Goal: Check status: Check status

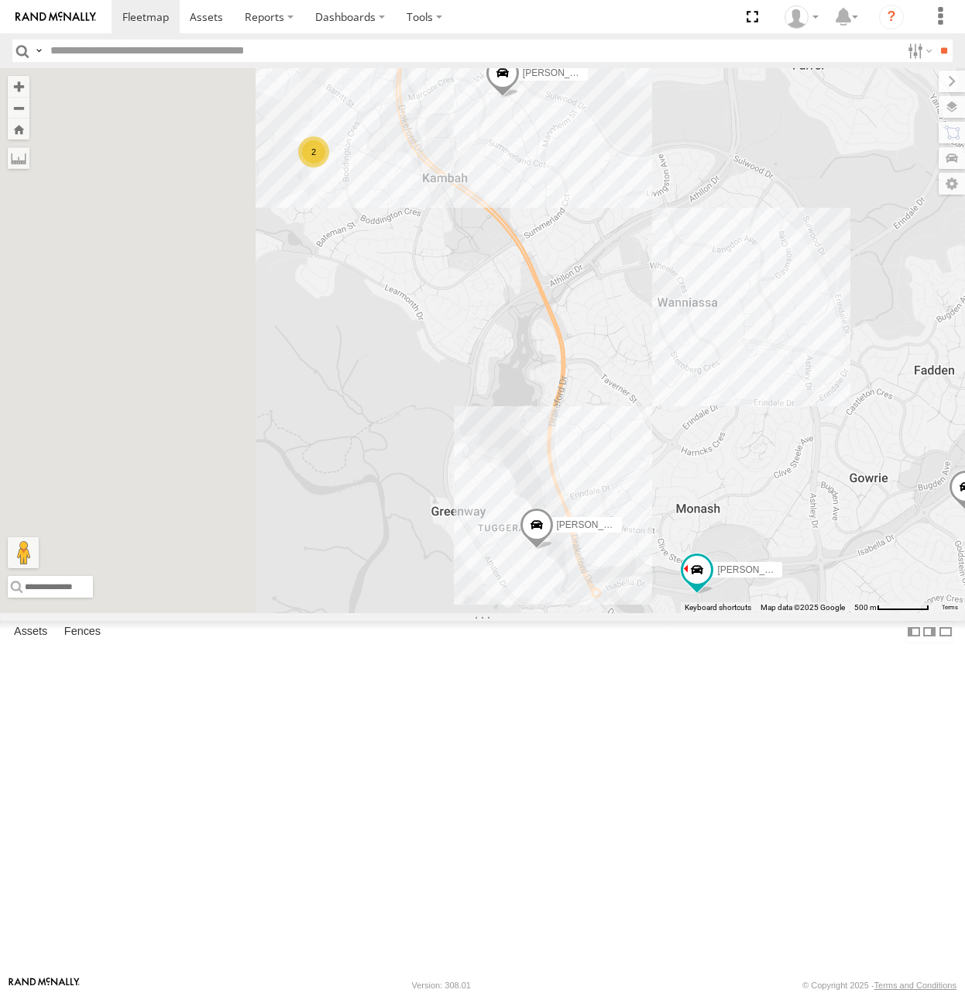
drag, startPoint x: 583, startPoint y: 328, endPoint x: 691, endPoint y: 434, distance: 151.8
click at [691, 434] on div "[PERSON_NAME] [PERSON_NAME] [PERSON_NAME] [PERSON_NAME] [PERSON_NAME] 2" at bounding box center [482, 340] width 965 height 544
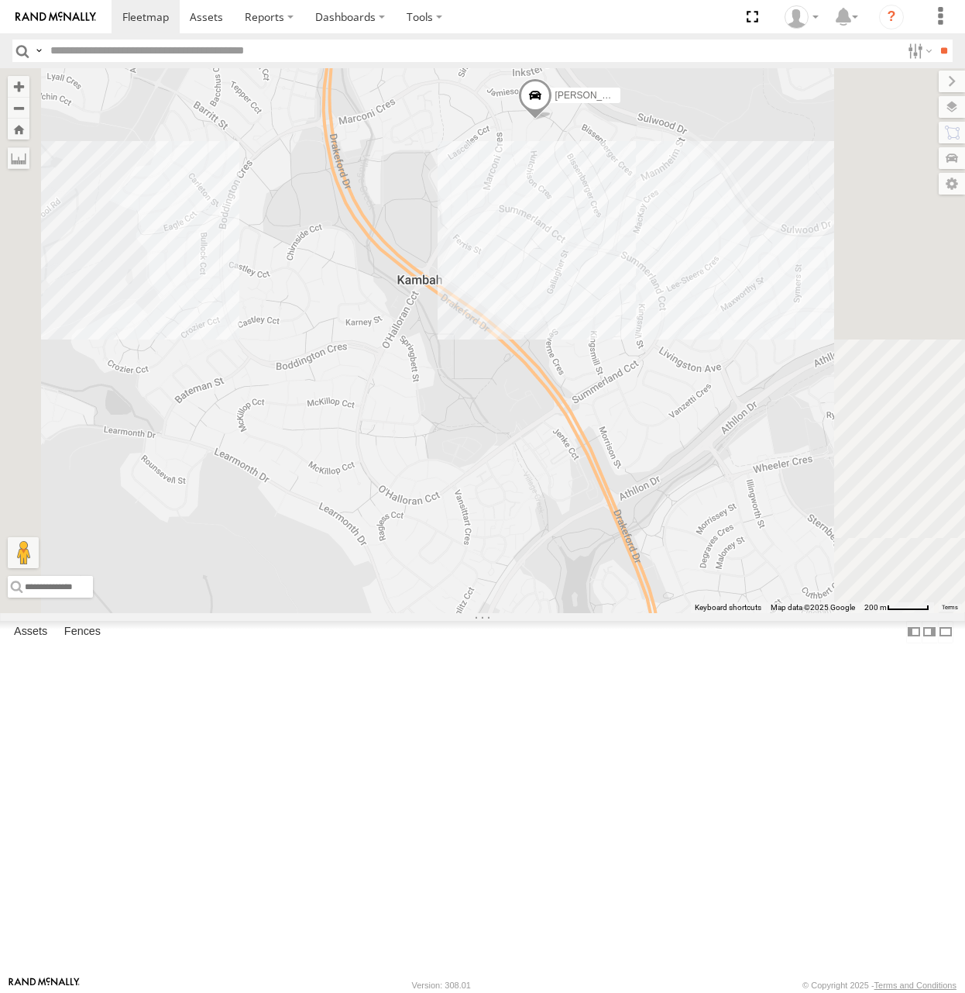
drag, startPoint x: 737, startPoint y: 322, endPoint x: 739, endPoint y: 354, distance: 32.6
click at [739, 354] on div "[PERSON_NAME] [PERSON_NAME] [PERSON_NAME] [PERSON_NAME] [PERSON_NAME]" at bounding box center [482, 340] width 965 height 544
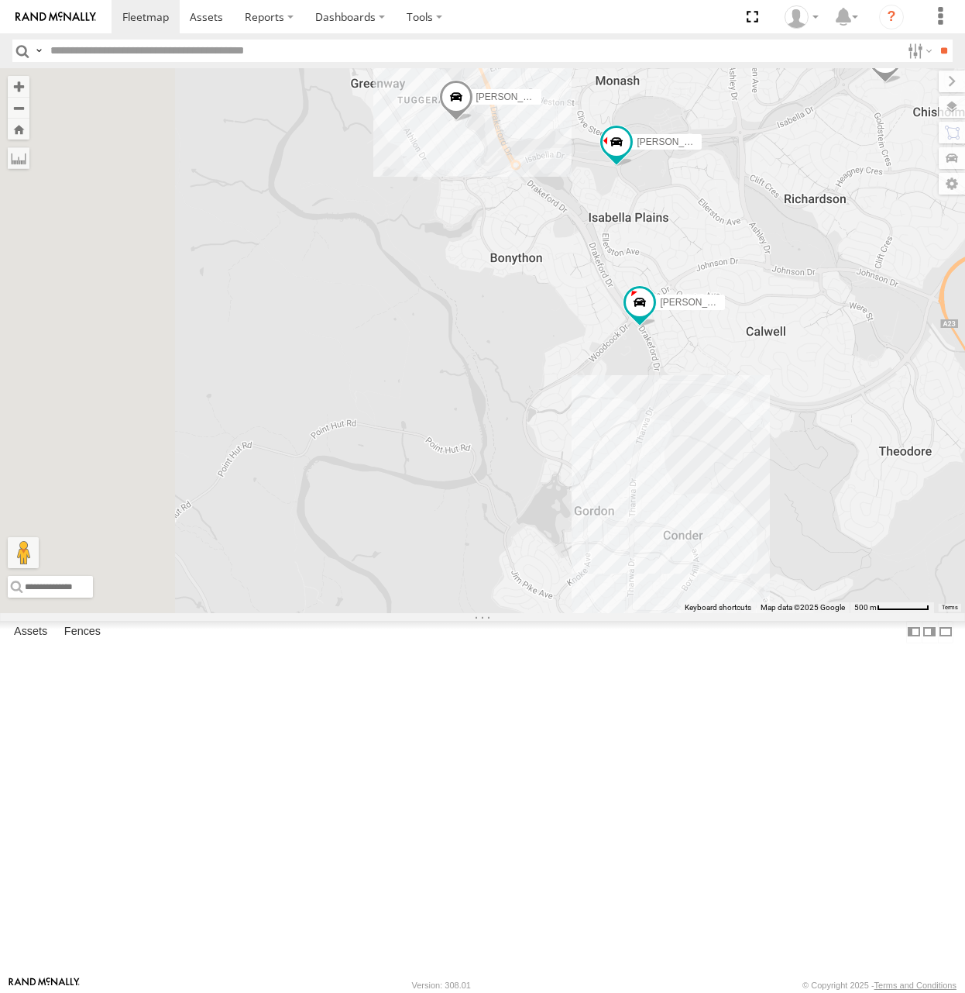
drag, startPoint x: 736, startPoint y: 395, endPoint x: 731, endPoint y: 415, distance: 20.1
click at [731, 415] on div "[PERSON_NAME] [PERSON_NAME] [PERSON_NAME] [PERSON_NAME] [PERSON_NAME]" at bounding box center [482, 340] width 965 height 544
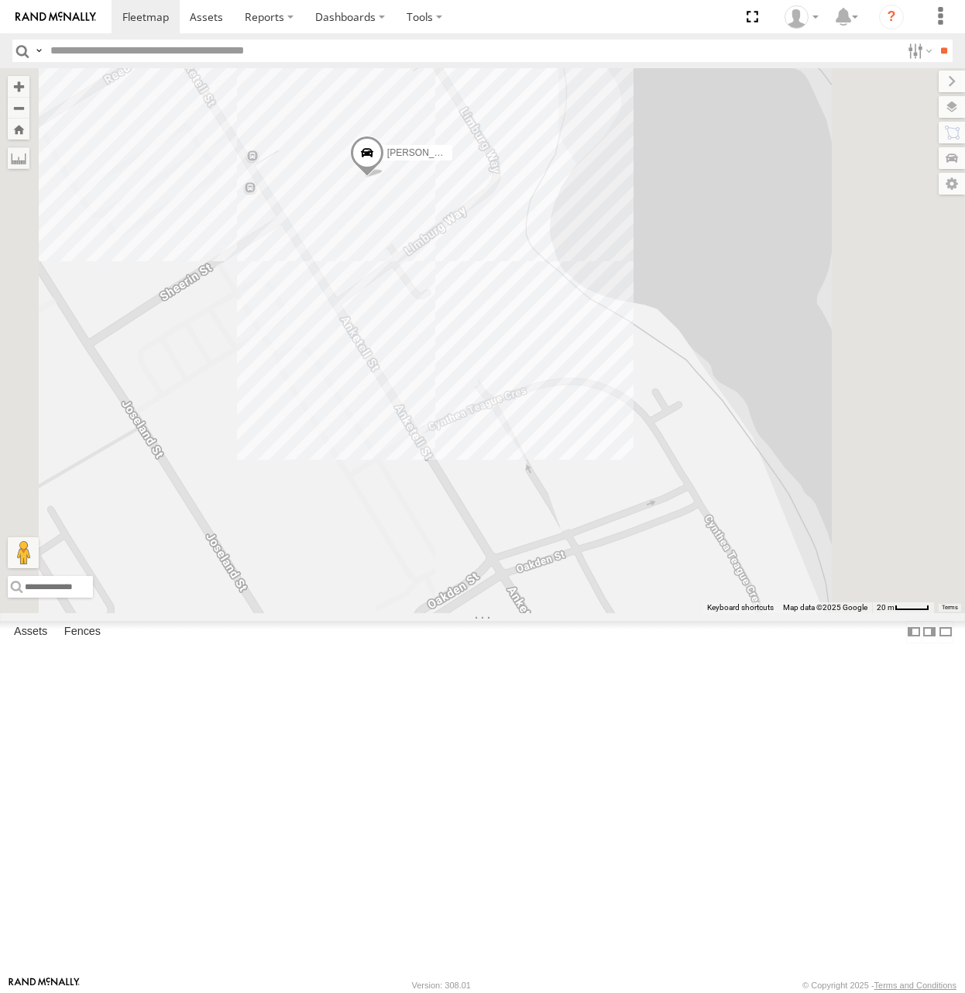
drag, startPoint x: 591, startPoint y: 368, endPoint x: 659, endPoint y: 395, distance: 73.4
click at [659, 395] on div "[PERSON_NAME] [PERSON_NAME] [PERSON_NAME] [PERSON_NAME] [PERSON_NAME]" at bounding box center [482, 340] width 965 height 544
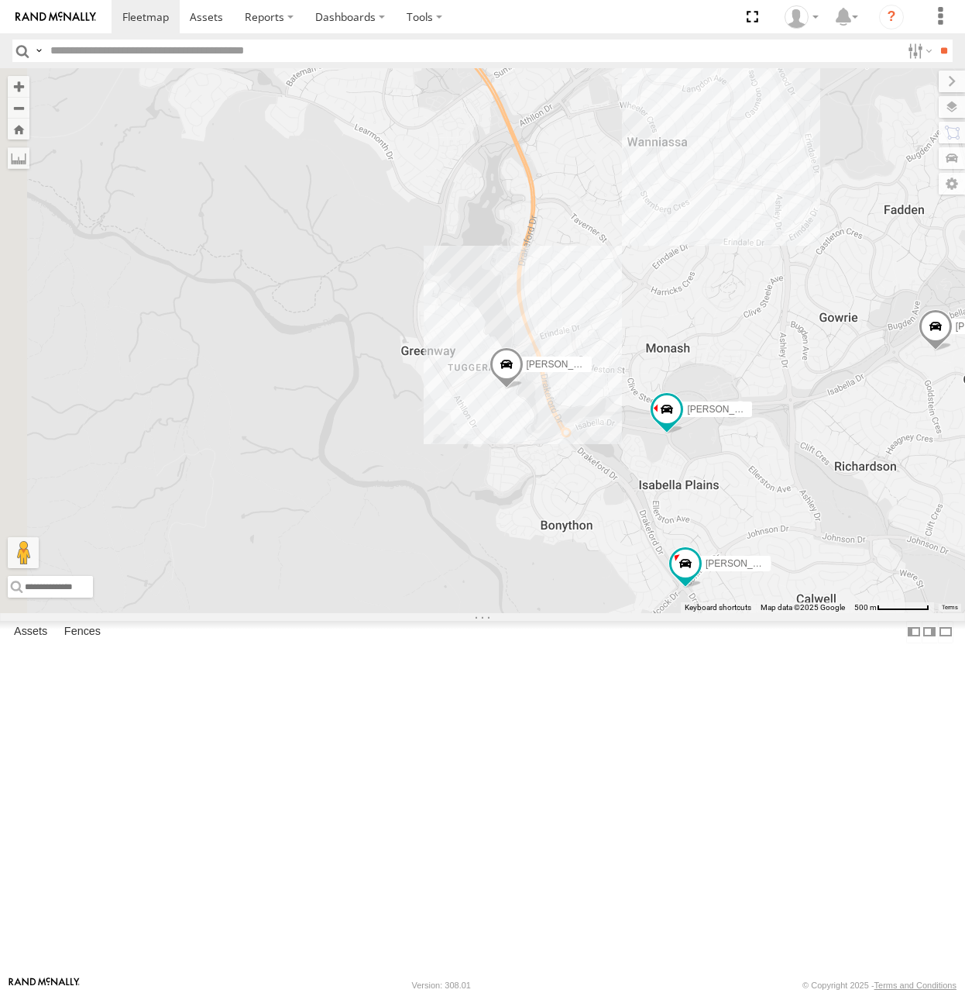
drag, startPoint x: 713, startPoint y: 232, endPoint x: 779, endPoint y: 440, distance: 218.6
click at [779, 440] on div "[PERSON_NAME] [PERSON_NAME] [PERSON_NAME] [PERSON_NAME] [PERSON_NAME]" at bounding box center [482, 340] width 965 height 544
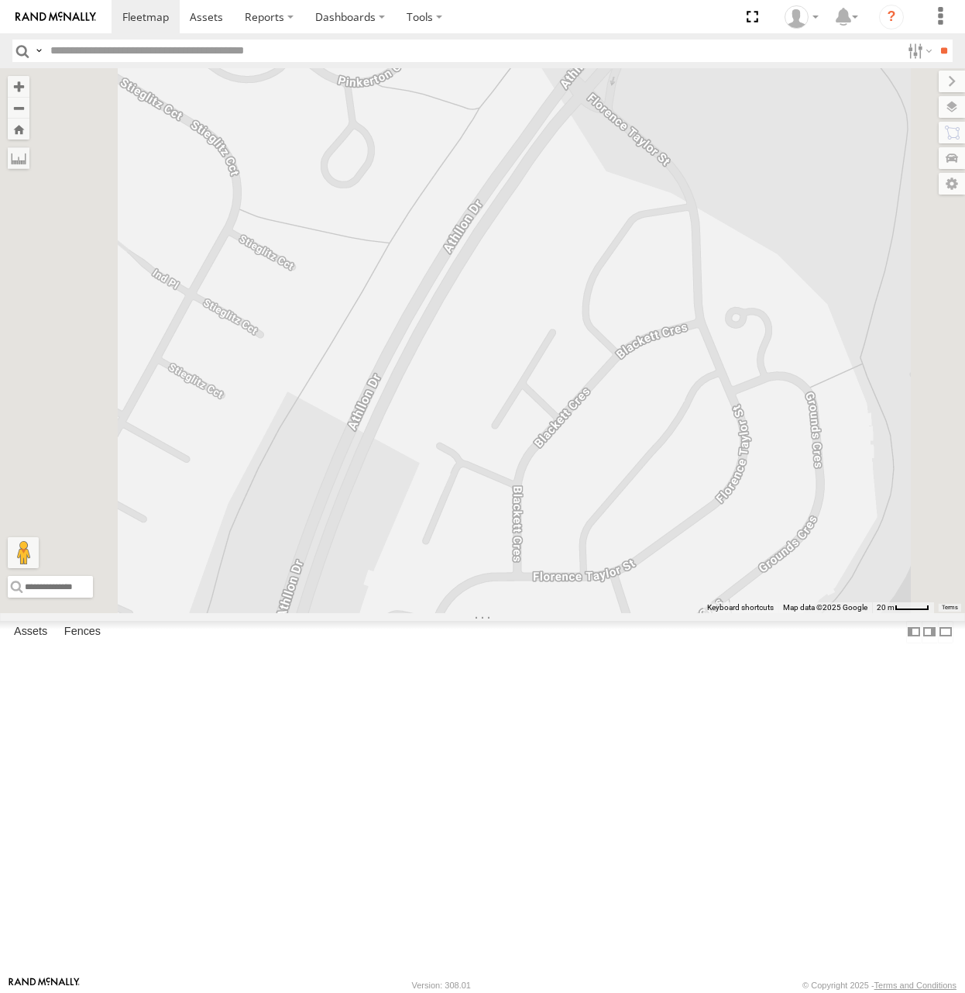
drag, startPoint x: 626, startPoint y: 342, endPoint x: 685, endPoint y: 374, distance: 66.9
click at [685, 374] on div "[PERSON_NAME] [PERSON_NAME] [PERSON_NAME] [PERSON_NAME] [PERSON_NAME]" at bounding box center [482, 340] width 965 height 544
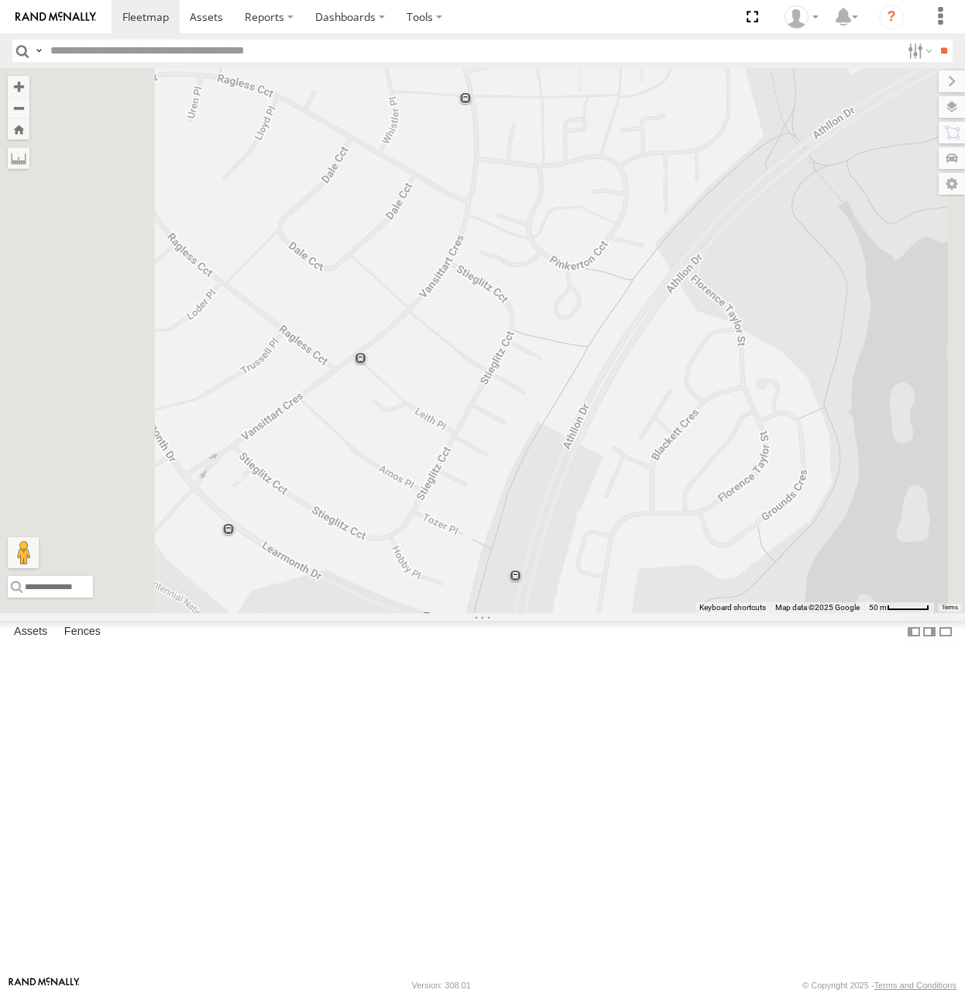
drag, startPoint x: 710, startPoint y: 297, endPoint x: 733, endPoint y: 562, distance: 266.0
click at [733, 562] on div "[PERSON_NAME] [PERSON_NAME] [PERSON_NAME] [PERSON_NAME] [PERSON_NAME]" at bounding box center [482, 340] width 965 height 544
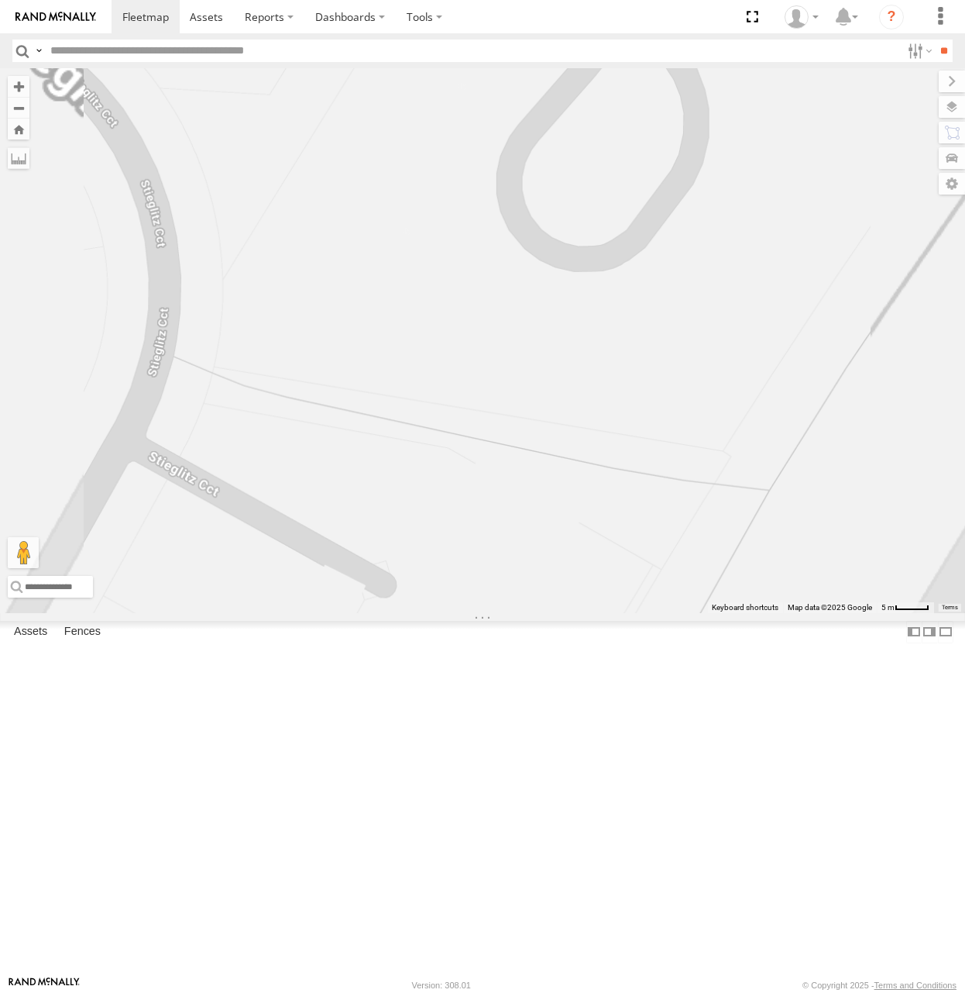
drag, startPoint x: 787, startPoint y: 480, endPoint x: 776, endPoint y: 518, distance: 40.2
click at [776, 518] on div "[PERSON_NAME] [PERSON_NAME] [PERSON_NAME] [PERSON_NAME] [PERSON_NAME]" at bounding box center [482, 340] width 965 height 544
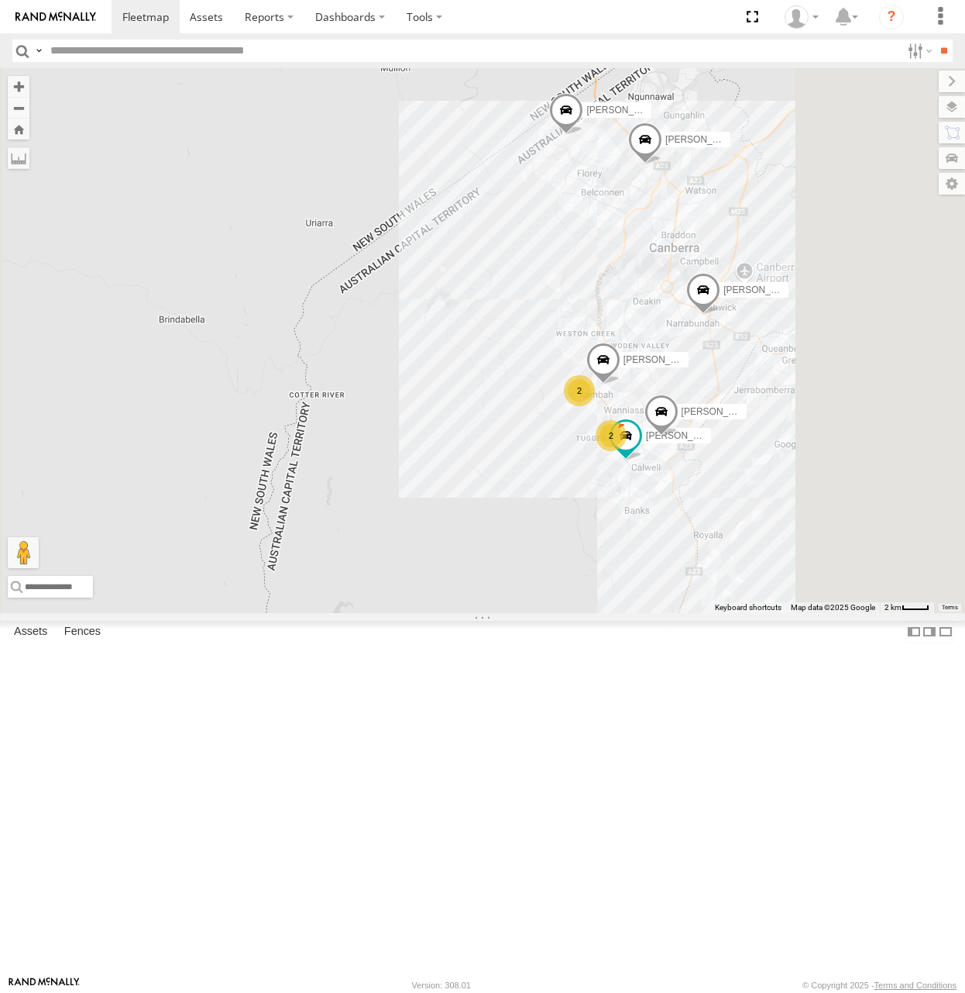
drag, startPoint x: 826, startPoint y: 402, endPoint x: 781, endPoint y: 517, distance: 123.2
click at [781, 517] on div "[PERSON_NAME] [PERSON_NAME] [PERSON_NAME] 2 2" at bounding box center [482, 340] width 965 height 544
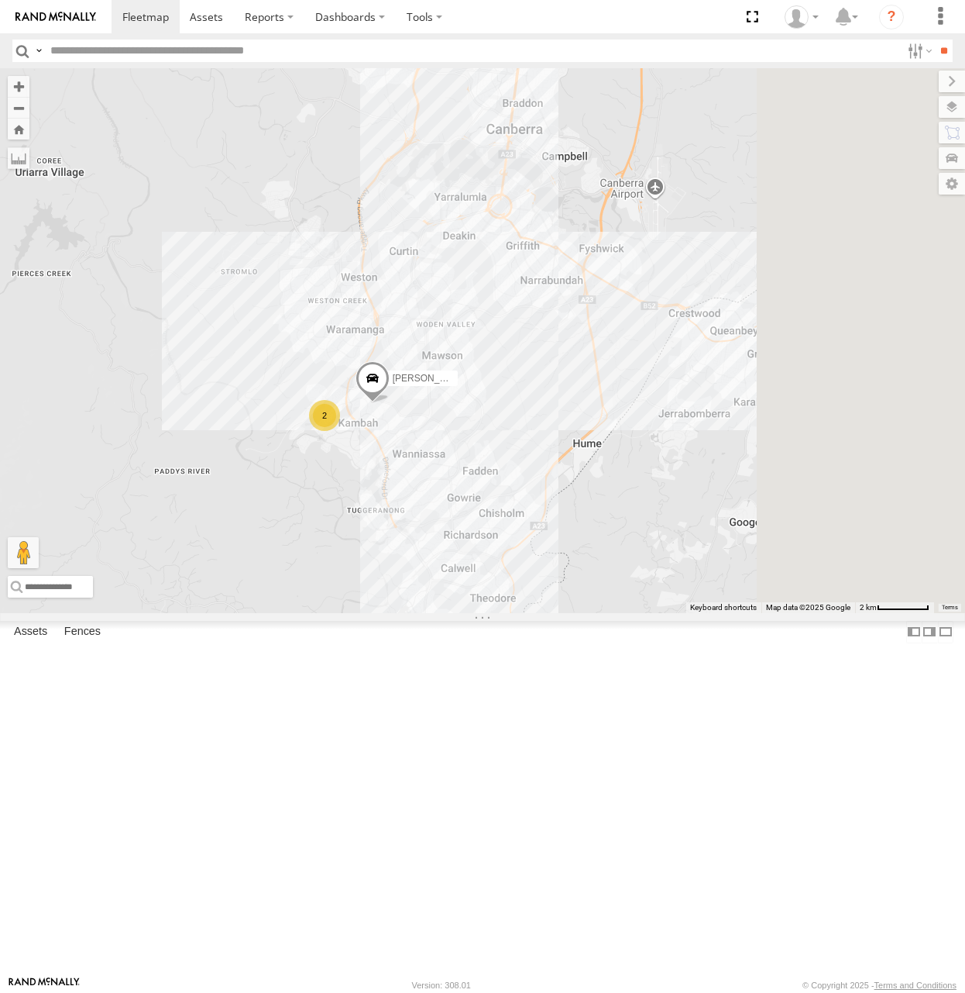
drag, startPoint x: 832, startPoint y: 648, endPoint x: 603, endPoint y: 365, distance: 364.1
click at [583, 199] on div "[PERSON_NAME] [PERSON_NAME] 2" at bounding box center [482, 340] width 965 height 544
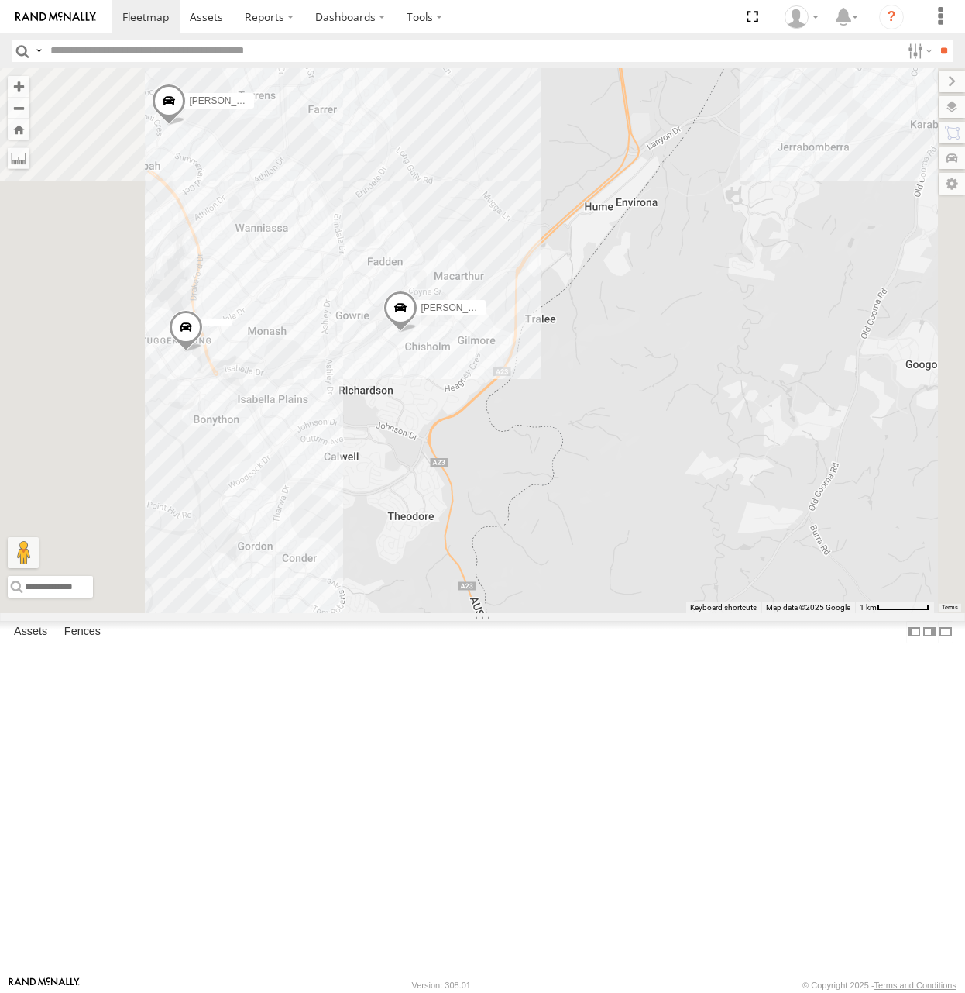
drag, startPoint x: 582, startPoint y: 461, endPoint x: 758, endPoint y: 528, distance: 188.4
click at [758, 528] on div "[PERSON_NAME] [PERSON_NAME]" at bounding box center [482, 340] width 965 height 544
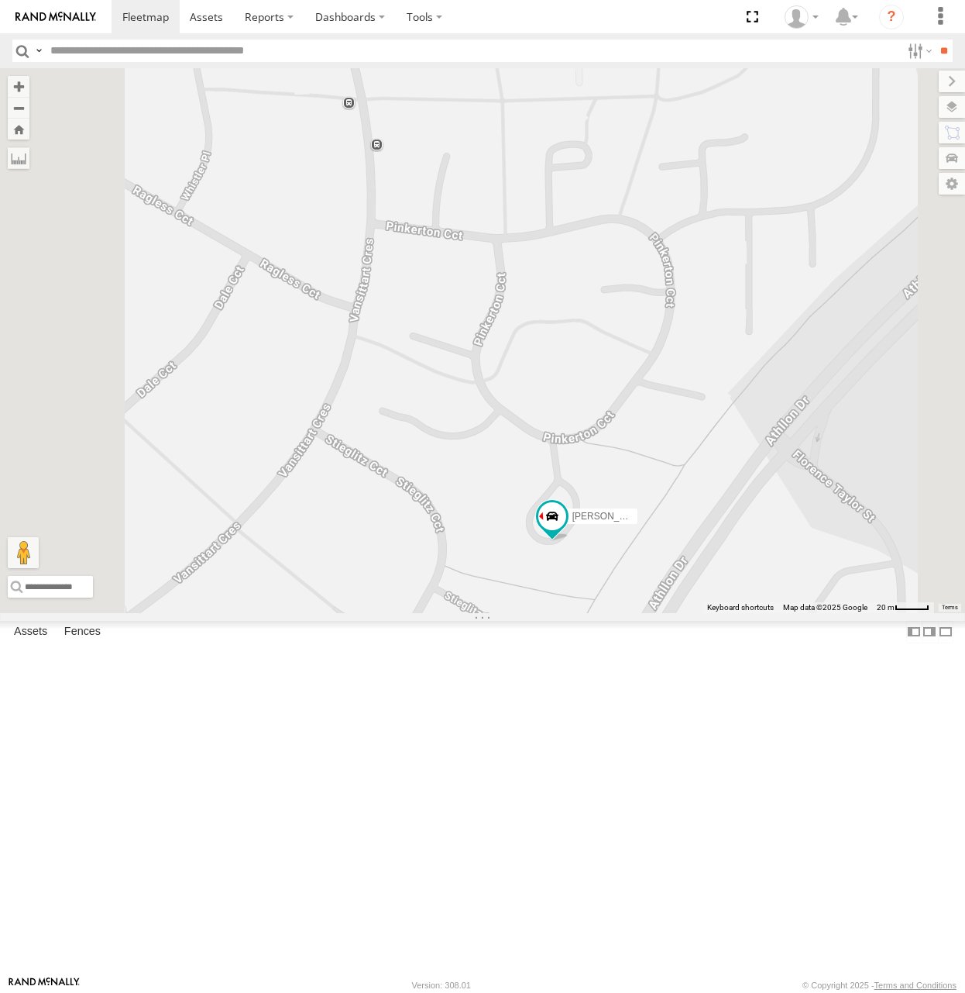
drag, startPoint x: 741, startPoint y: 848, endPoint x: 786, endPoint y: 731, distance: 126.1
click at [786, 612] on div "[PERSON_NAME] [PERSON_NAME] [PERSON_NAME] [PERSON_NAME]" at bounding box center [482, 340] width 965 height 544
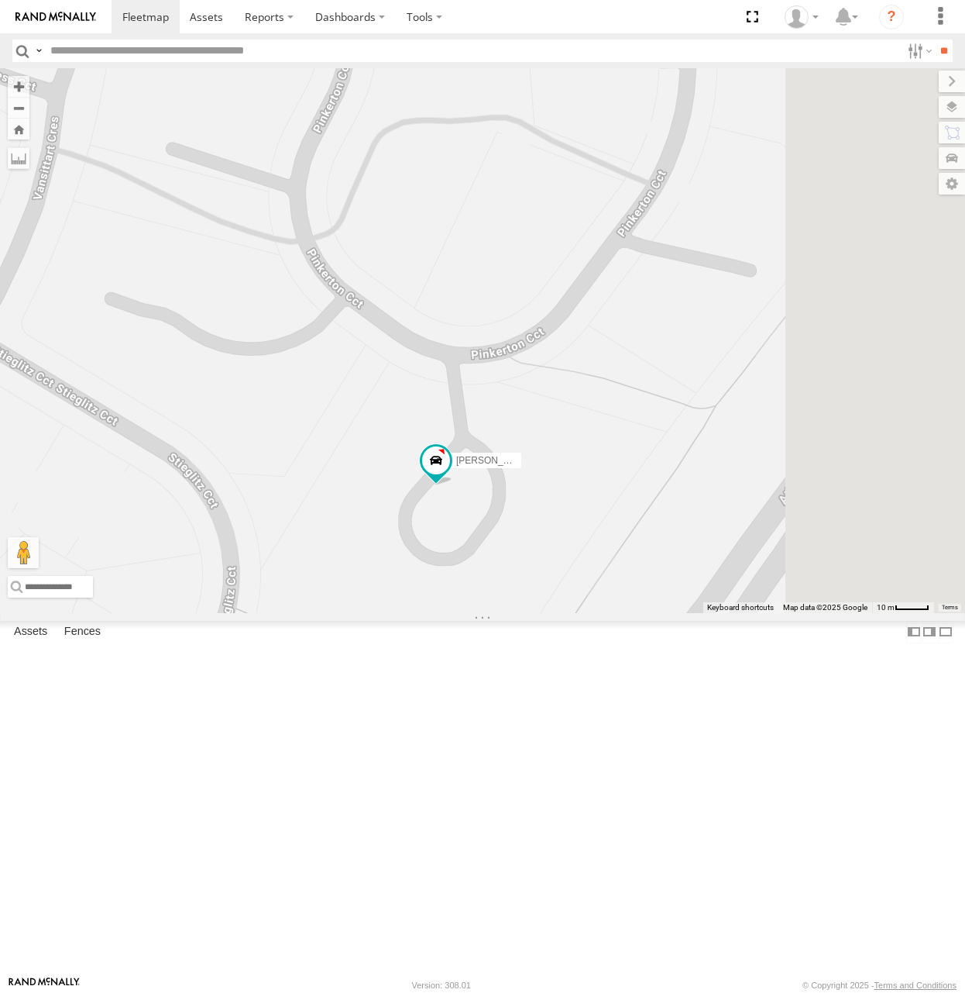
drag, startPoint x: 859, startPoint y: 511, endPoint x: 783, endPoint y: 534, distance: 79.4
click at [783, 534] on div "[PERSON_NAME] [PERSON_NAME] [PERSON_NAME] [PERSON_NAME]" at bounding box center [482, 340] width 965 height 544
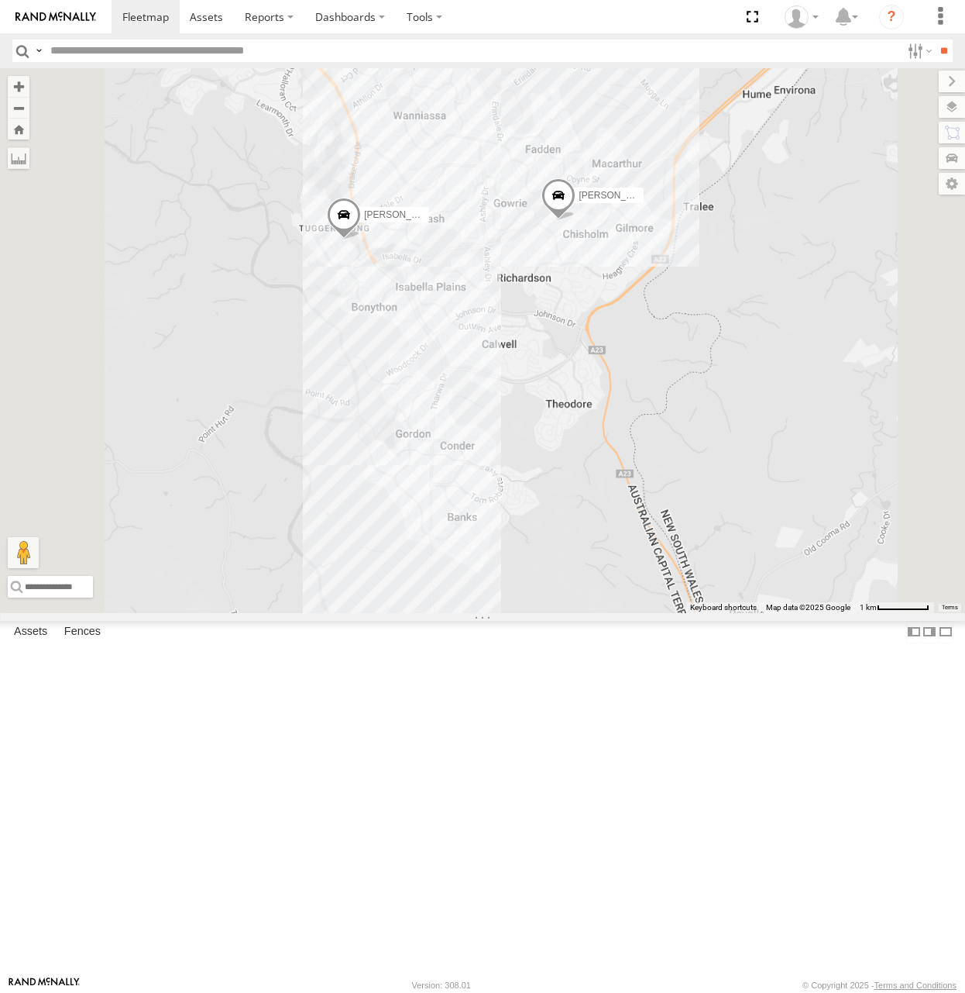
drag, startPoint x: 556, startPoint y: 311, endPoint x: 742, endPoint y: 488, distance: 257.0
click at [749, 520] on div "[PERSON_NAME] 3 [PERSON_NAME] [PERSON_NAME]" at bounding box center [482, 340] width 965 height 544
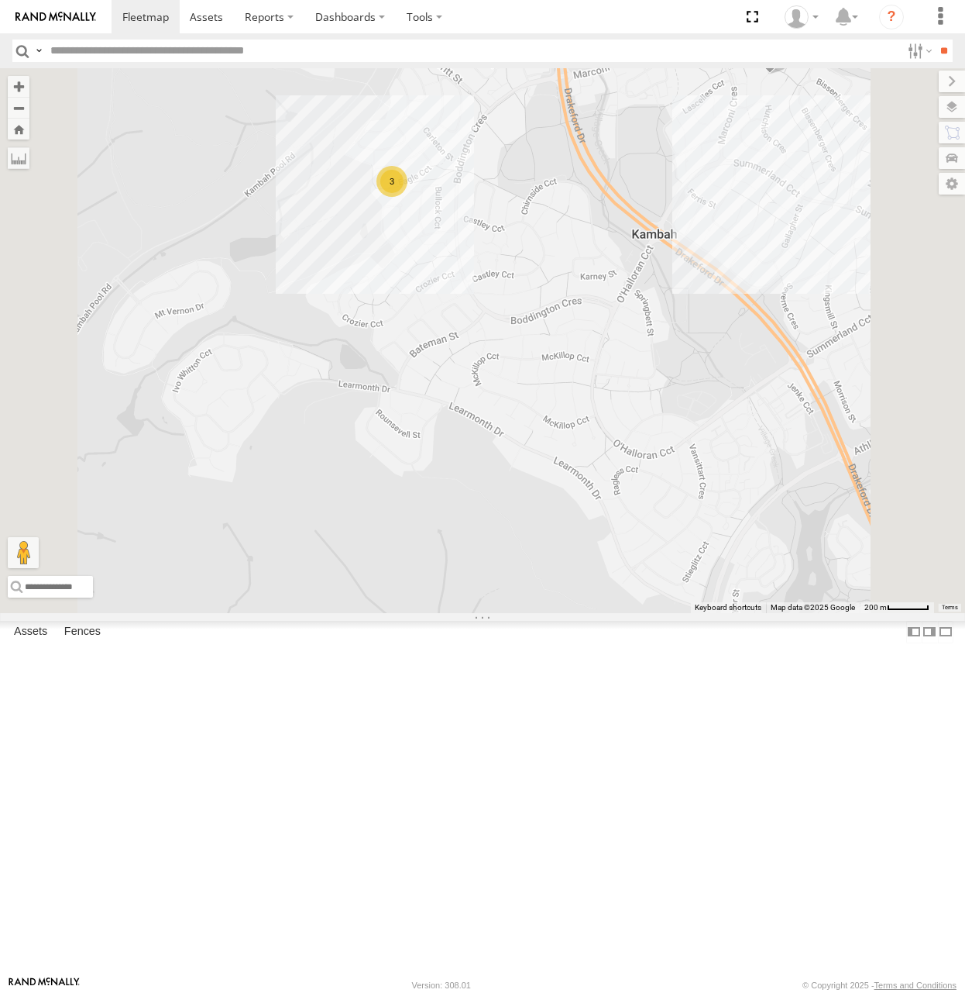
click at [0, 0] on div "All Assets" at bounding box center [0, 0] width 0 height 0
